Goal: Find specific page/section: Find specific page/section

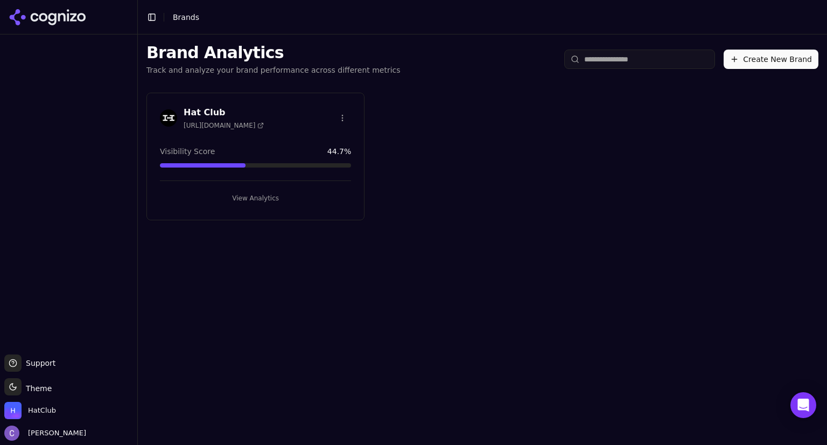
click at [282, 199] on button "View Analytics" at bounding box center [255, 198] width 191 height 17
